Goal: Information Seeking & Learning: Learn about a topic

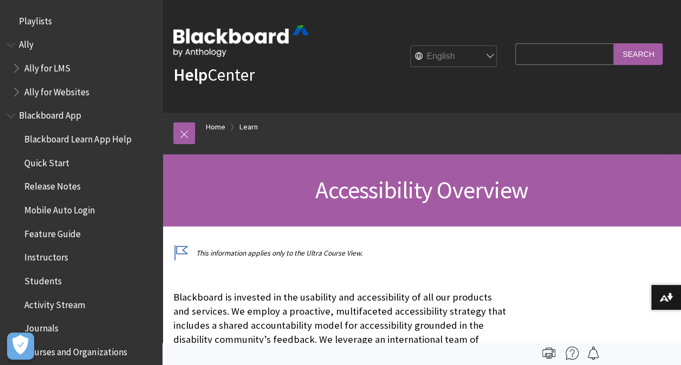
scroll to position [941, 0]
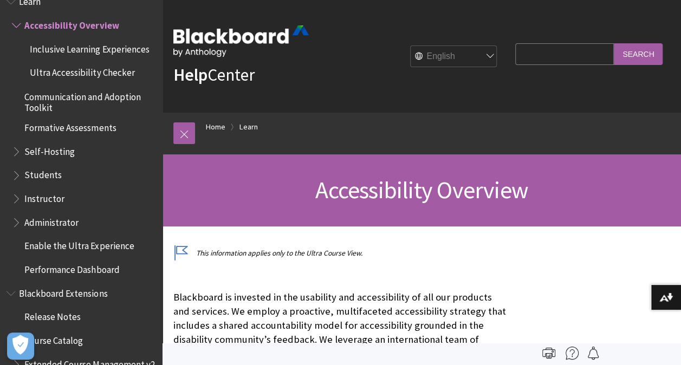
click at [478, 54] on select "English عربية Català Cymraeg Deutsch Español Suomi Français עברית Italiano 日本語 …" at bounding box center [453, 57] width 87 height 22
select select "/ar-sa/Learn/Accessibility_Overview"
click at [410, 46] on select "English عربية Català Cymraeg Deutsch Español Suomi Français עברית Italiano 日本語 …" at bounding box center [453, 57] width 87 height 22
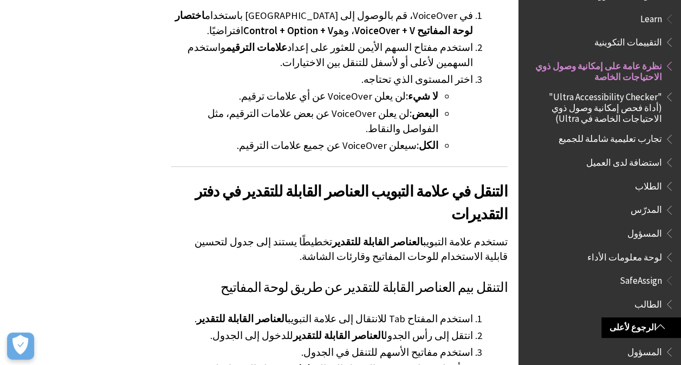
scroll to position [5332, 0]
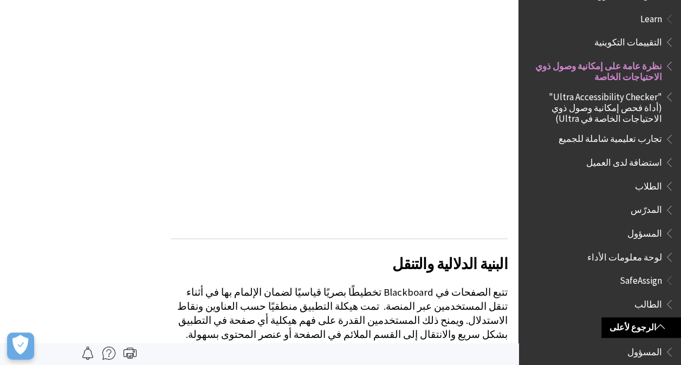
scroll to position [0, 0]
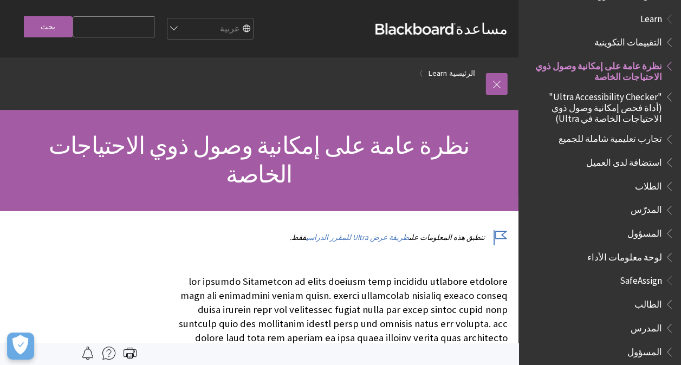
click at [197, 27] on select "English عربية Català Cymraeg Deutsch Español Suomi Français עברית Italiano 日本語 …" at bounding box center [209, 29] width 87 height 22
select select "/Learn/Accessibility_Overview"
click at [186, 18] on select "English عربية Català Cymraeg Deutsch Español Suomi Français עברית Italiano 日本語 …" at bounding box center [209, 29] width 87 height 22
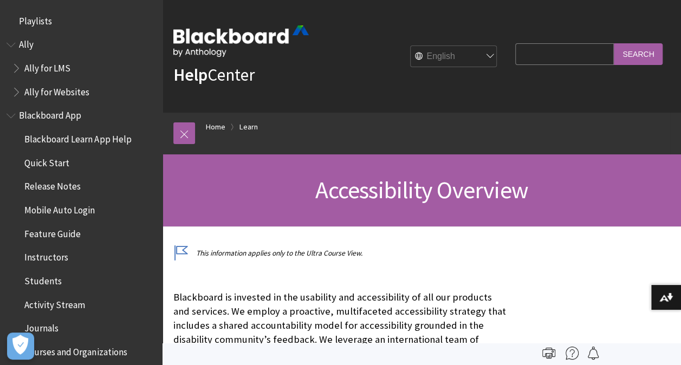
scroll to position [941, 0]
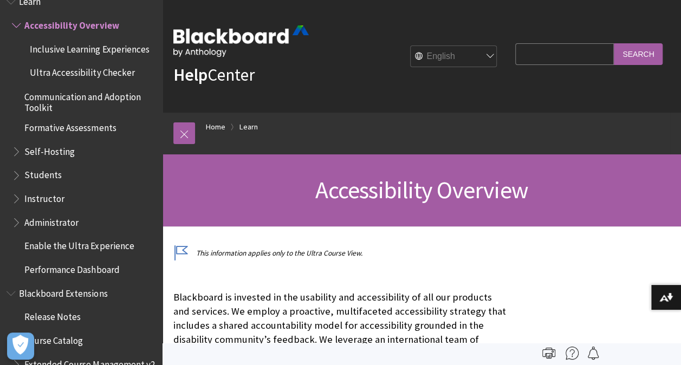
click at [481, 55] on select "English عربية Català Cymraeg Deutsch Español Suomi Français עברית Italiano 日本語 …" at bounding box center [453, 57] width 87 height 22
select select "/ar-sa/Learn/Accessibility_Overview"
click at [410, 46] on select "English عربية Català Cymraeg Deutsch Español Suomi Français עברית Italiano 日本語 …" at bounding box center [453, 57] width 87 height 22
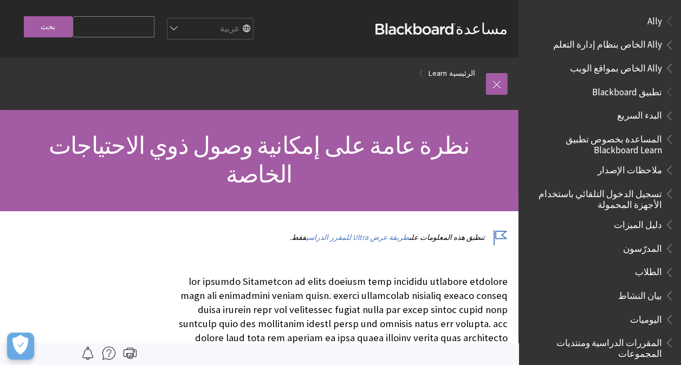
scroll to position [686, 0]
